Goal: Use online tool/utility: Utilize a website feature to perform a specific function

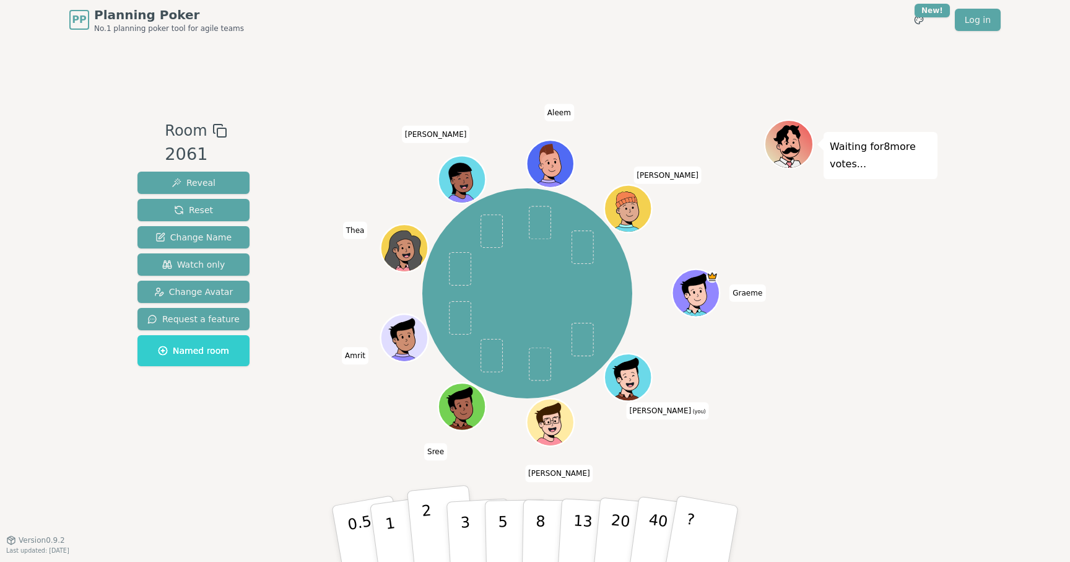
click at [432, 523] on button "2" at bounding box center [442, 534] width 71 height 98
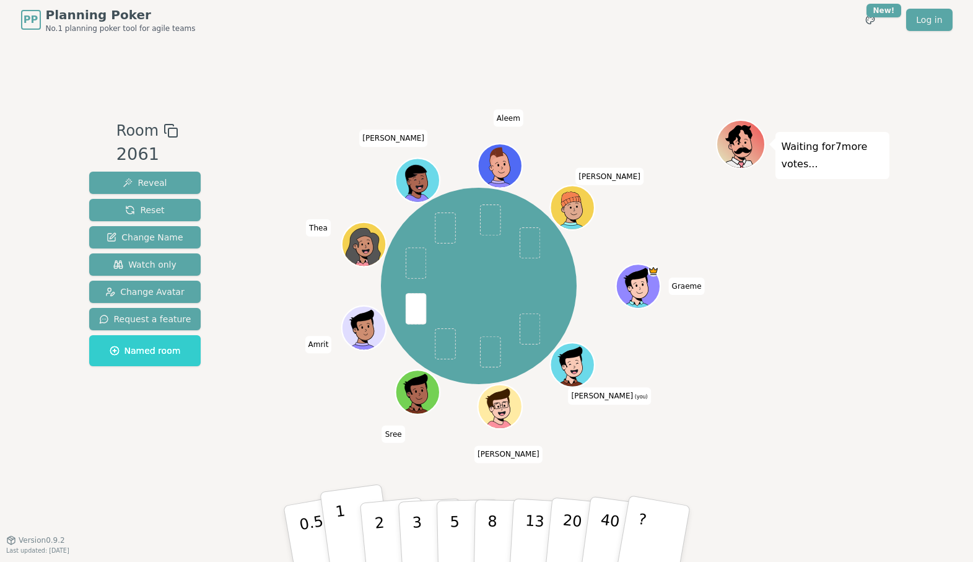
click at [341, 536] on p "1" at bounding box center [343, 536] width 19 height 68
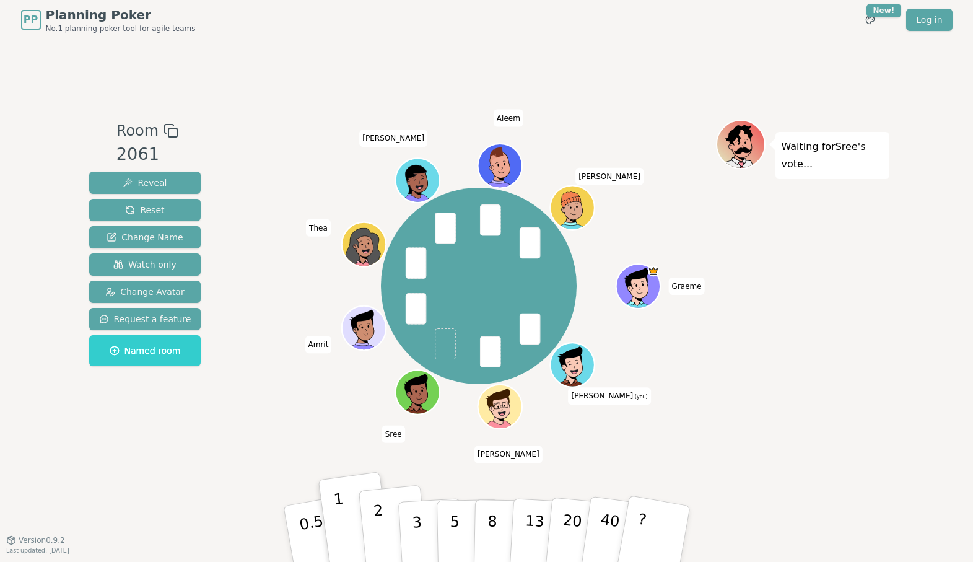
click at [380, 528] on p "2" at bounding box center [380, 536] width 16 height 68
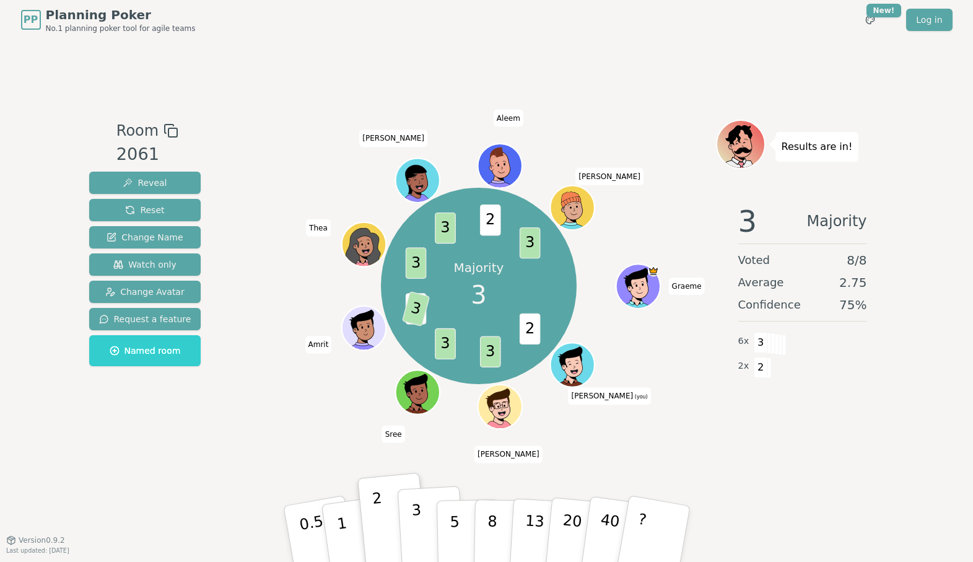
click at [417, 539] on p "3" at bounding box center [418, 535] width 14 height 68
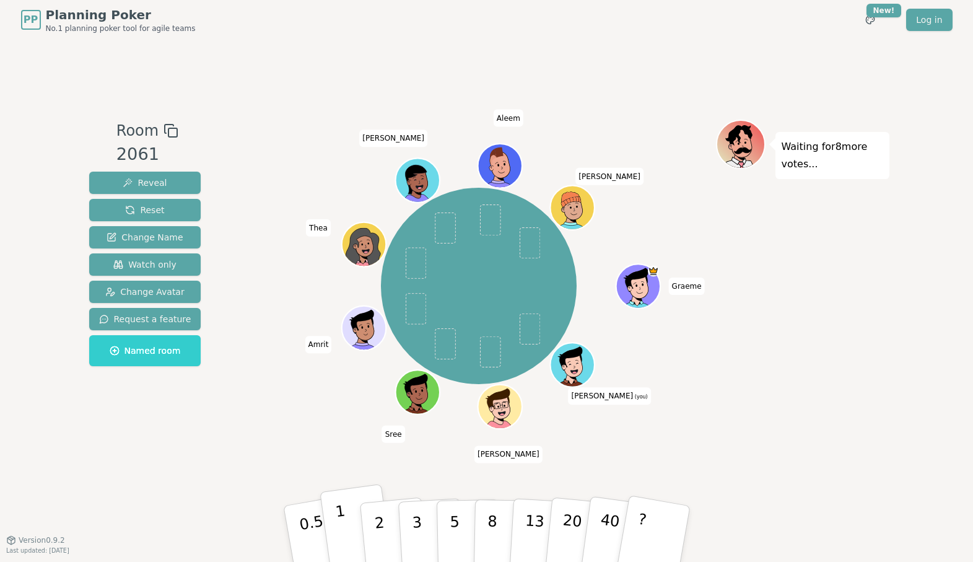
click at [341, 529] on p "1" at bounding box center [343, 536] width 19 height 68
click at [378, 515] on p "2" at bounding box center [380, 536] width 16 height 68
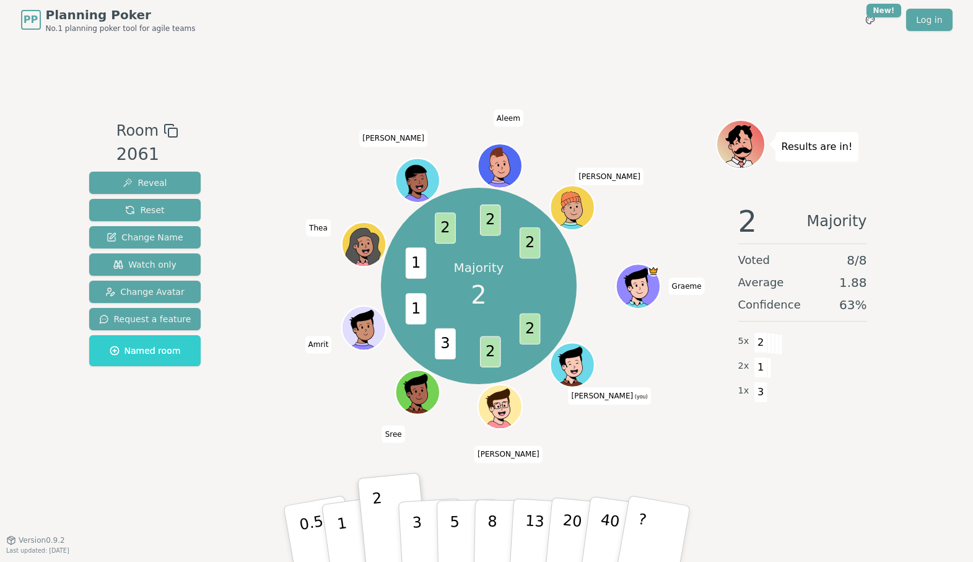
click at [589, 310] on div "PP Planning Poker No.1 planning poker tool for agile teams Toggle theme New! Lo…" at bounding box center [486, 281] width 973 height 562
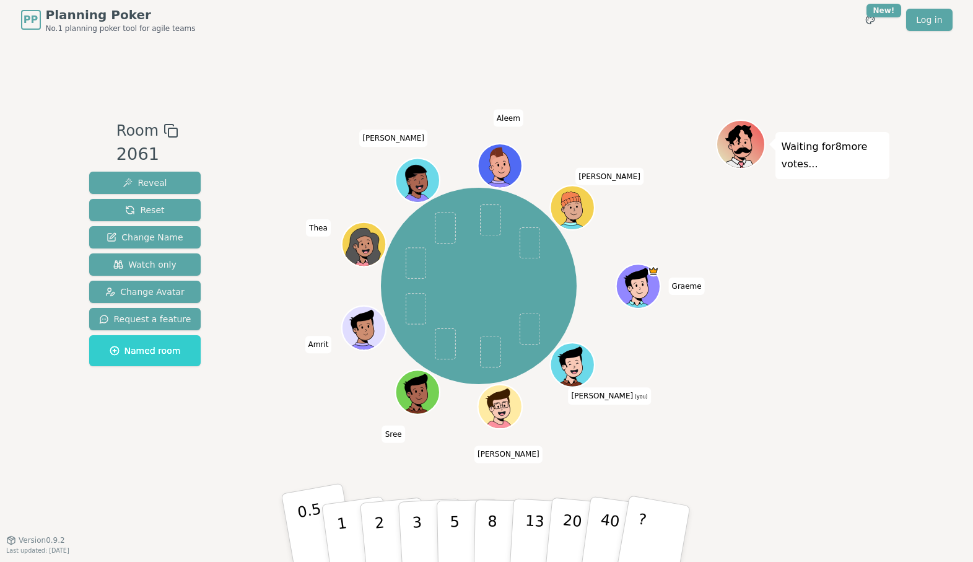
click at [304, 523] on p "0.5" at bounding box center [313, 535] width 35 height 70
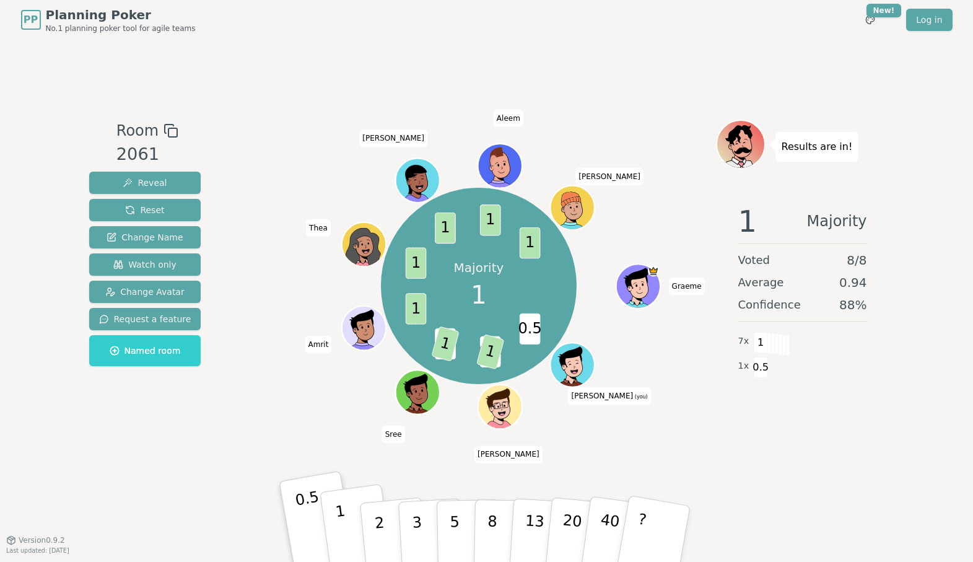
click at [341, 522] on p "1" at bounding box center [343, 536] width 19 height 68
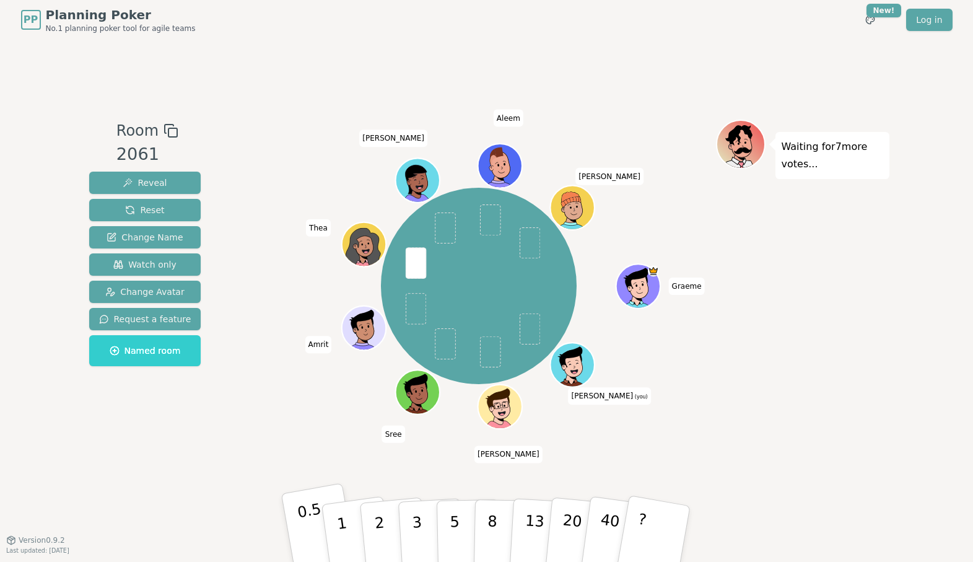
click at [314, 518] on p "0.5" at bounding box center [313, 535] width 35 height 70
